Goal: Check status: Check status

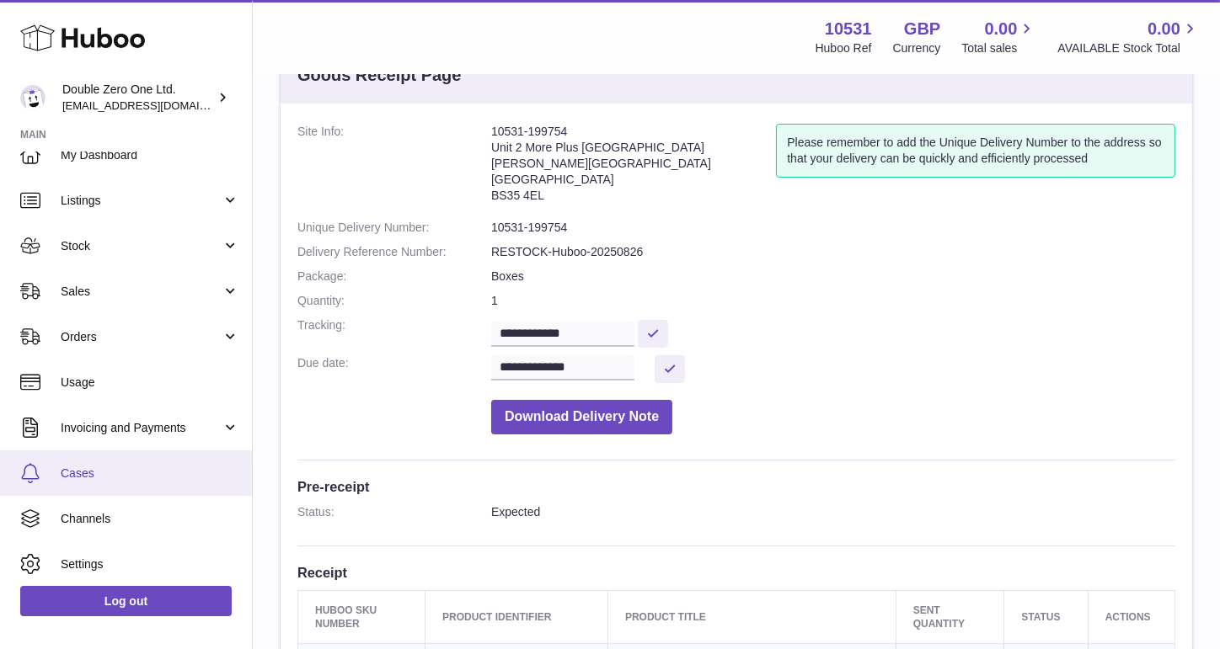
scroll to position [21, 0]
click at [123, 468] on span "Cases" at bounding box center [150, 472] width 179 height 16
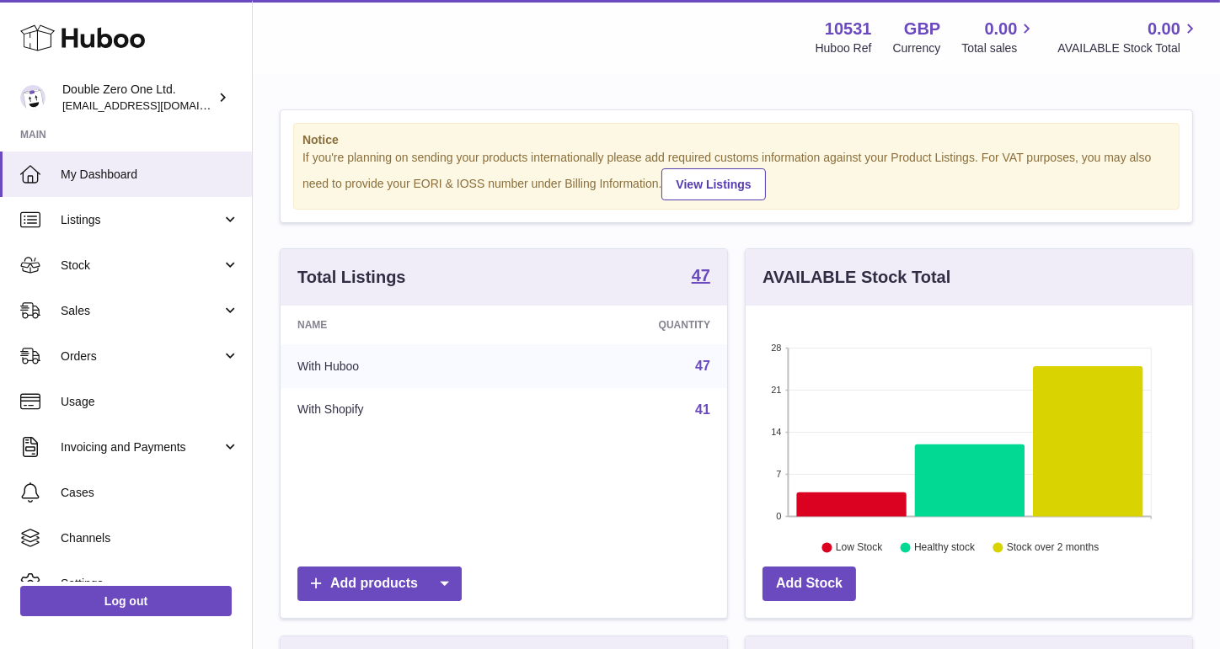
scroll to position [262, 446]
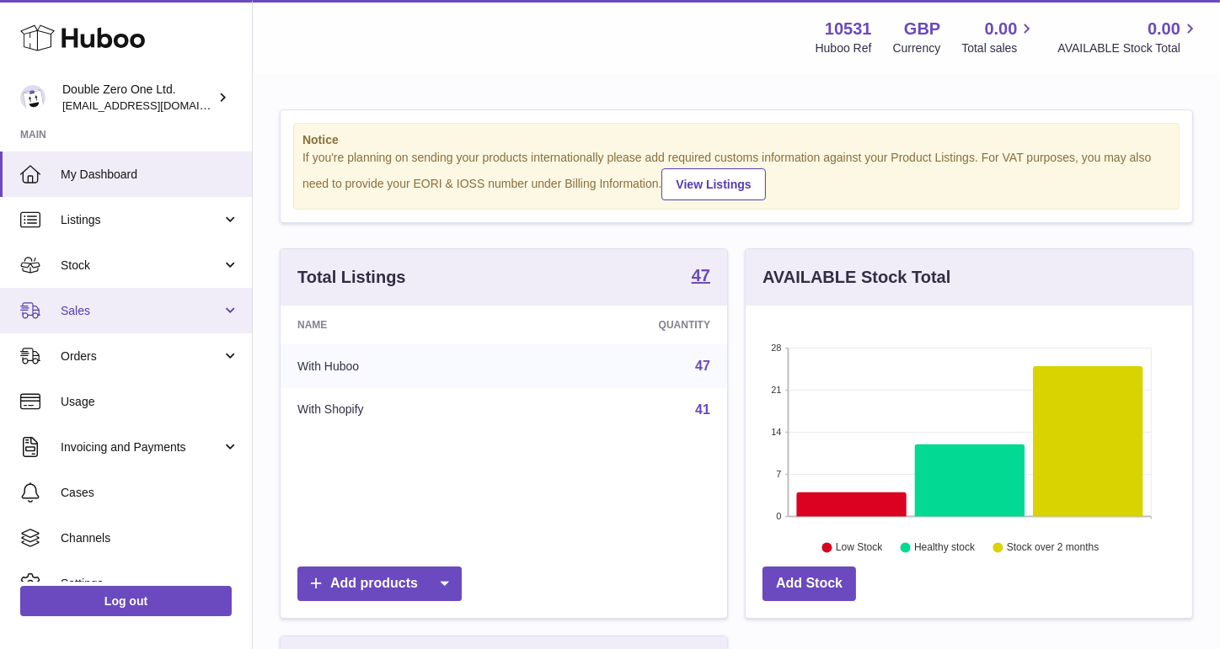
click at [105, 313] on span "Sales" at bounding box center [141, 311] width 161 height 16
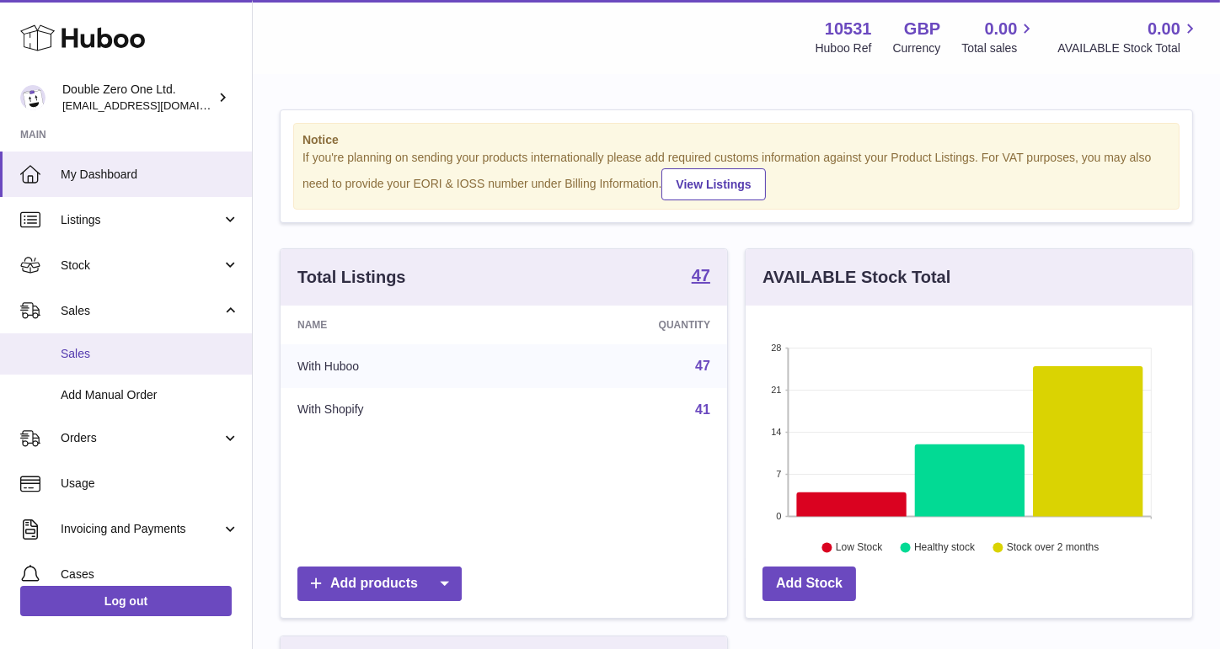
click at [104, 357] on span "Sales" at bounding box center [150, 354] width 179 height 16
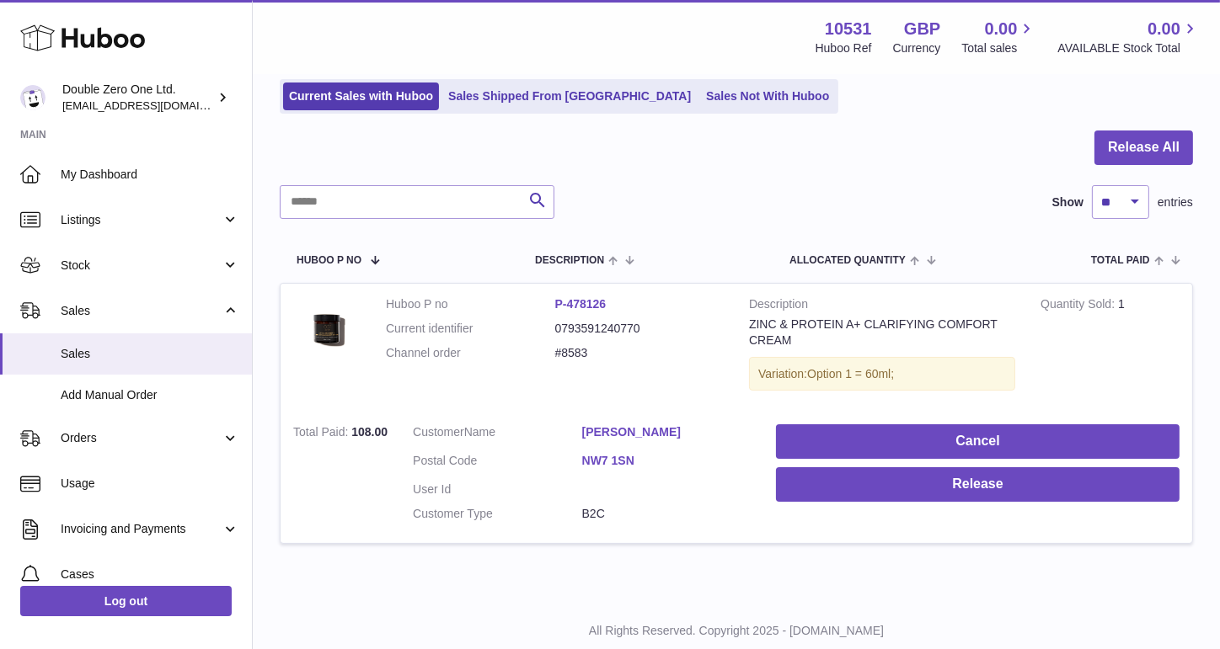
scroll to position [146, 0]
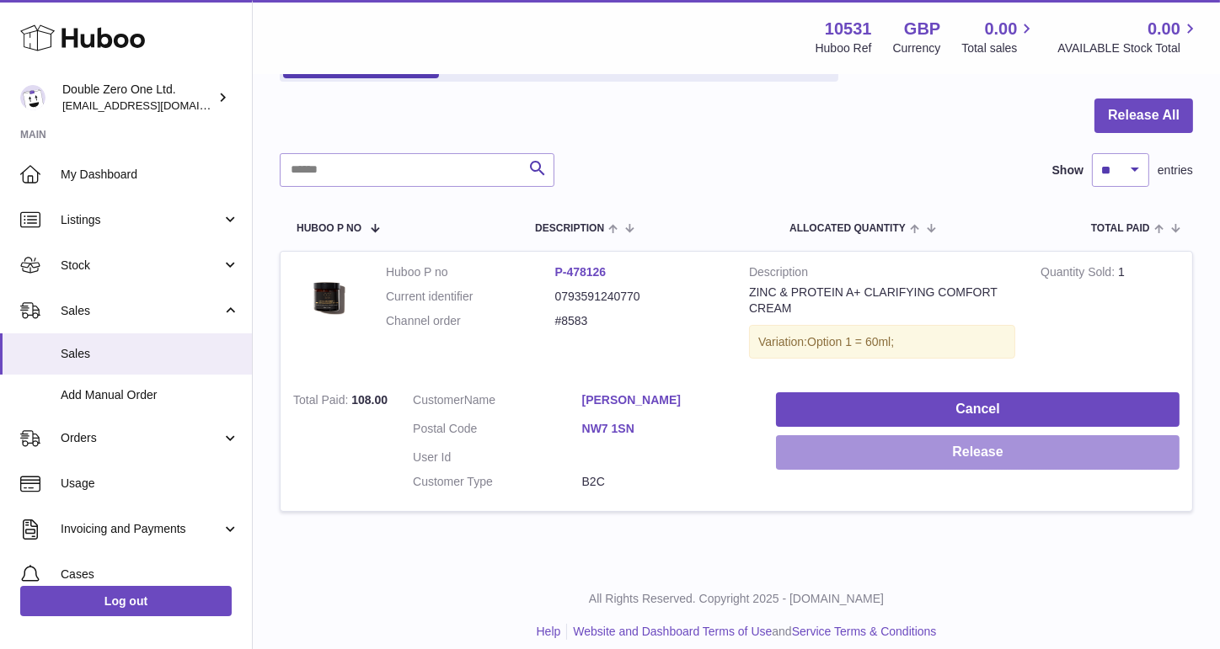
click at [994, 447] on button "Release" at bounding box center [977, 452] width 403 height 35
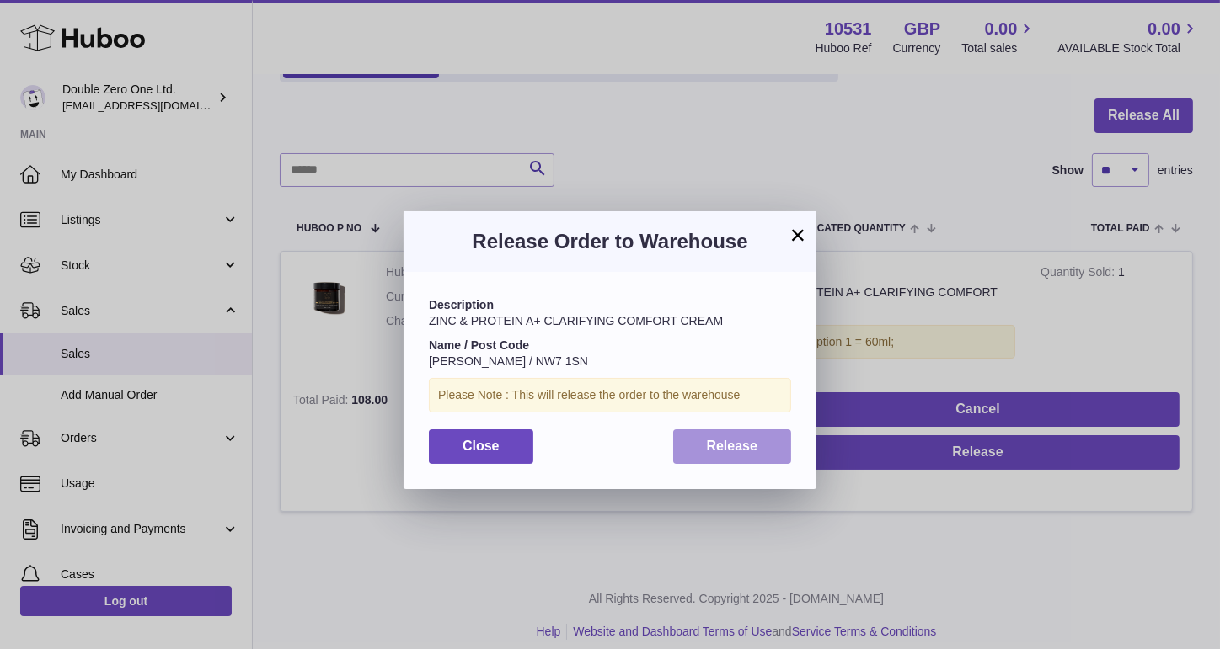
click at [733, 439] on button "Release" at bounding box center [732, 447] width 119 height 35
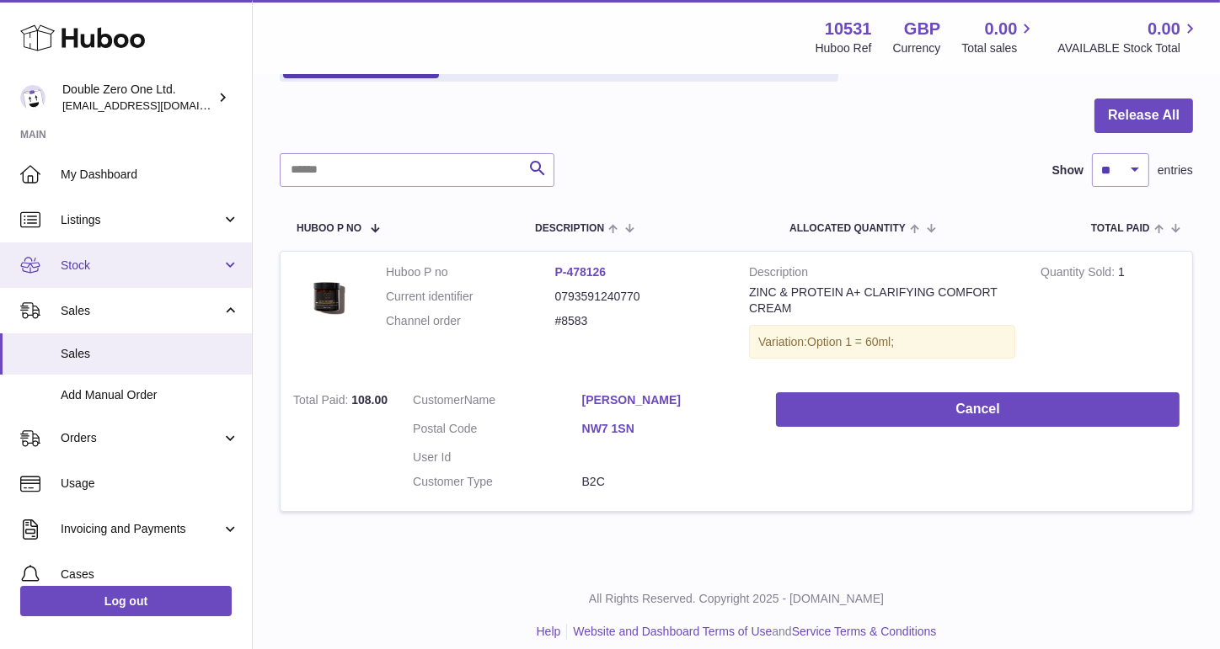
click at [95, 268] on span "Stock" at bounding box center [141, 266] width 161 height 16
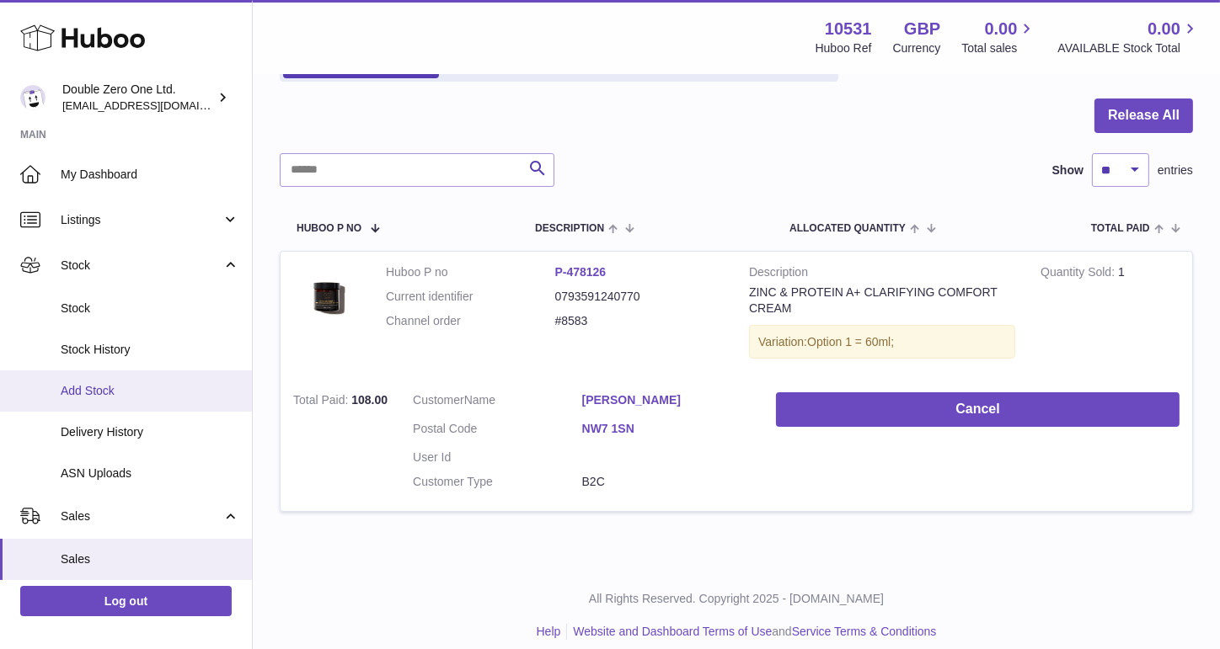
click at [99, 378] on link "Add Stock" at bounding box center [126, 391] width 252 height 41
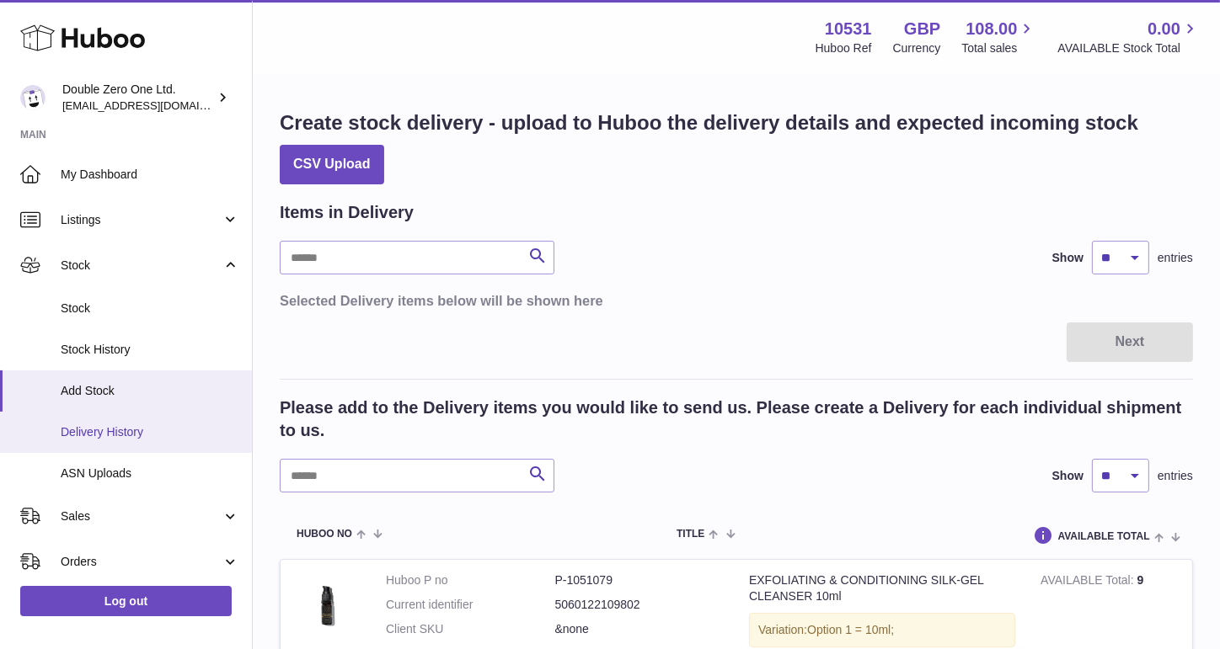
click at [131, 425] on span "Delivery History" at bounding box center [150, 433] width 179 height 16
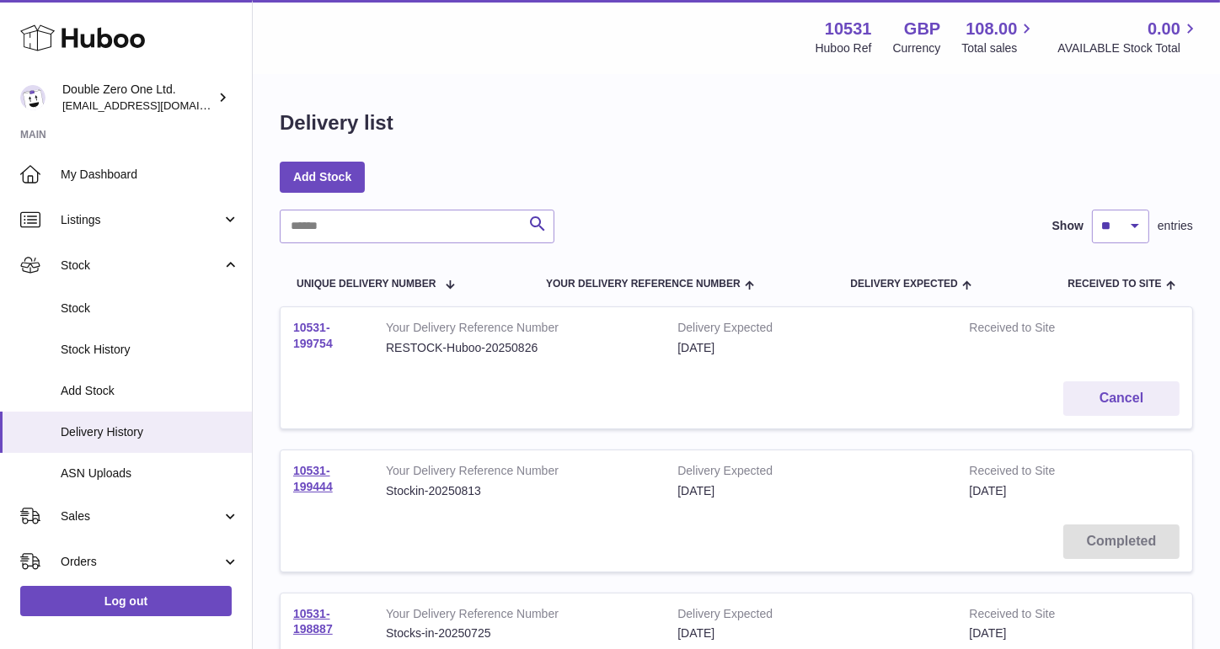
click at [321, 344] on link "10531-199754" at bounding box center [313, 335] width 40 height 29
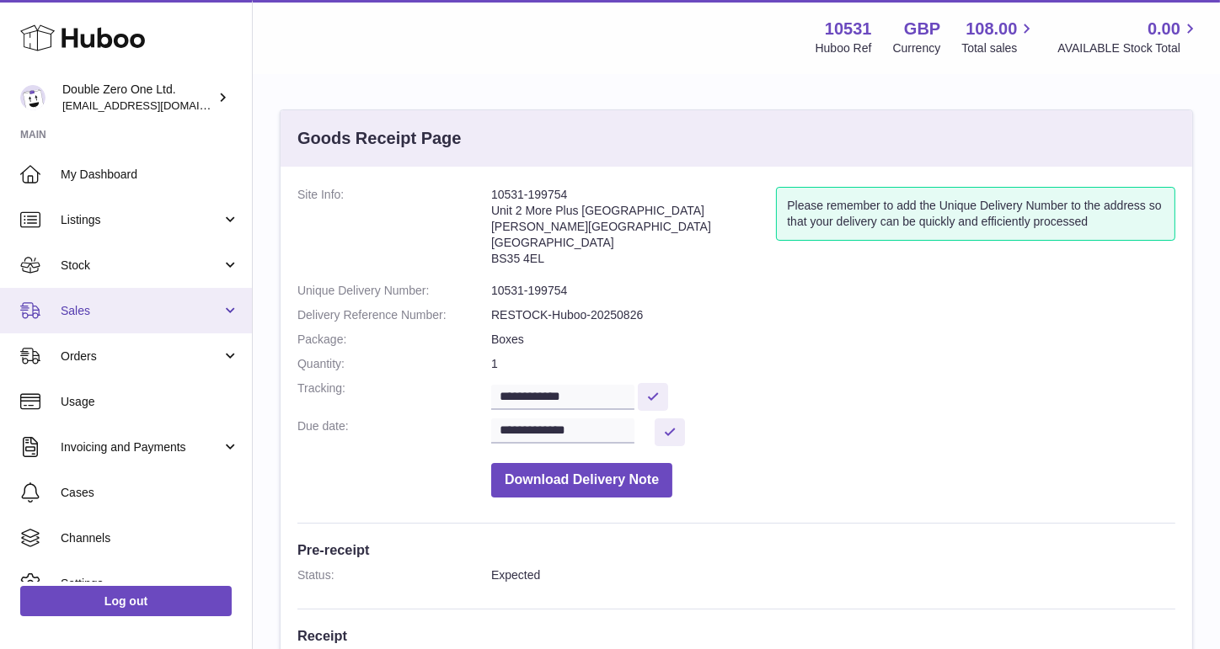
click at [83, 302] on link "Sales" at bounding box center [126, 310] width 252 height 45
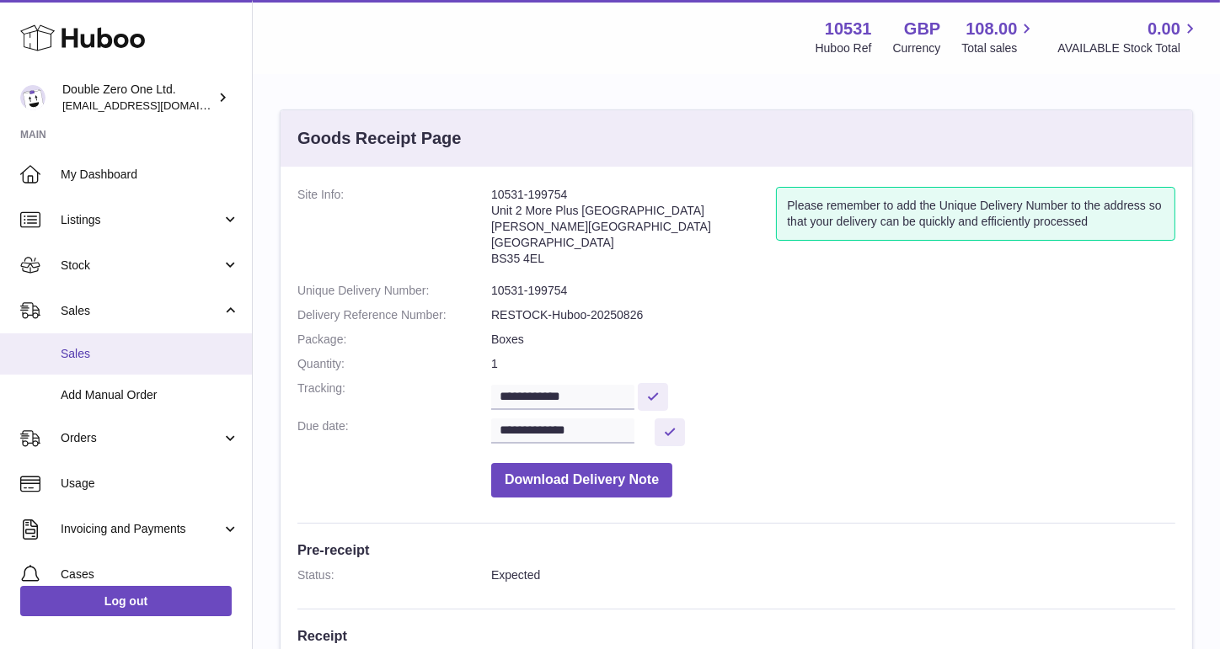
click at [88, 350] on span "Sales" at bounding box center [150, 354] width 179 height 16
